Goal: Transaction & Acquisition: Purchase product/service

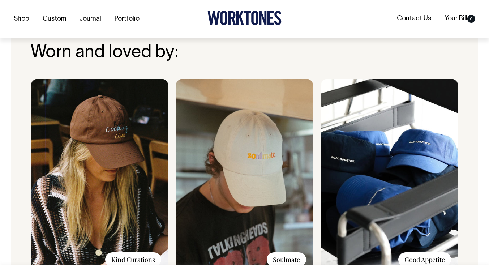
scroll to position [542, 0]
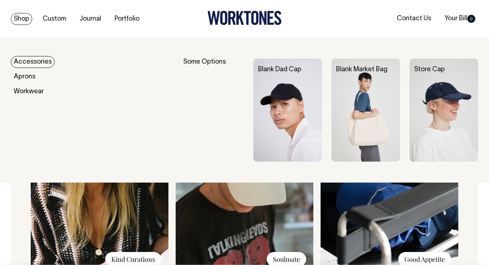
click at [40, 62] on link "Accessories" at bounding box center [33, 62] width 44 height 12
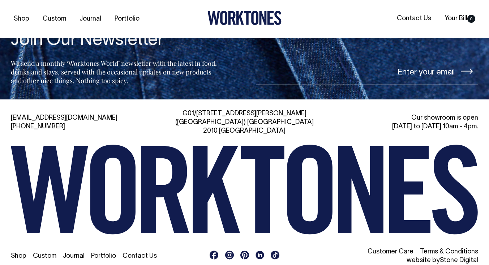
scroll to position [982, 0]
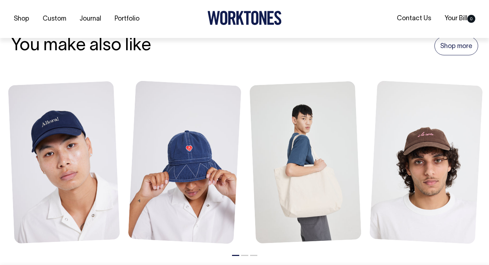
scroll to position [831, 0]
